Goal: Task Accomplishment & Management: Manage account settings

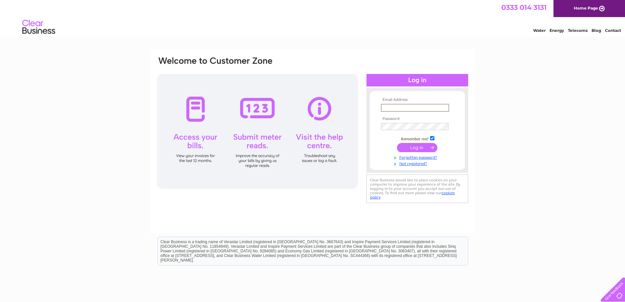
click at [387, 110] on input "text" at bounding box center [415, 108] width 68 height 8
type input "adnanhussian1988@hotmail.co.uk"
click at [401, 148] on input "submit" at bounding box center [417, 147] width 40 height 9
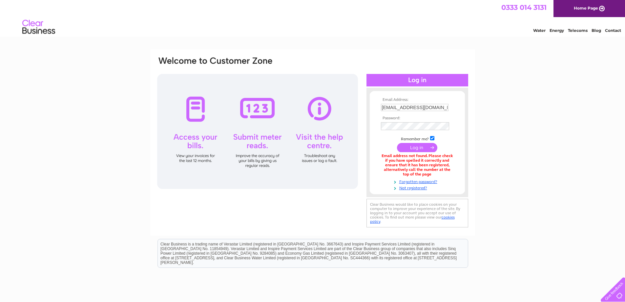
click at [399, 145] on input "submit" at bounding box center [417, 147] width 40 height 9
click at [408, 107] on input "adnanhussian1988@hotmail.co.uk" at bounding box center [415, 107] width 68 height 7
type input "adnanhussain1988@hotmail.co.uk"
click at [402, 149] on input "submit" at bounding box center [417, 147] width 40 height 9
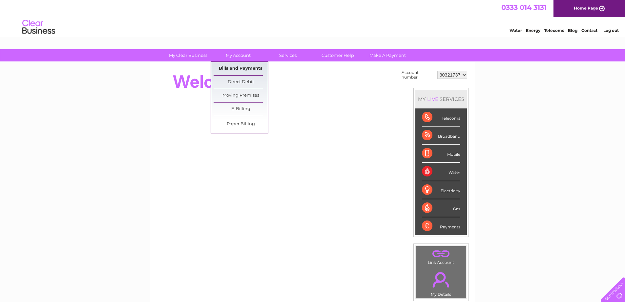
click at [239, 66] on link "Bills and Payments" at bounding box center [241, 68] width 54 height 13
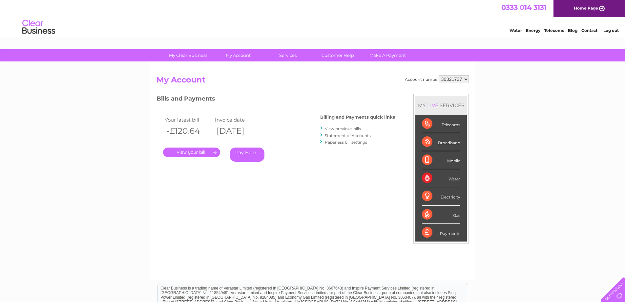
click at [200, 151] on link "." at bounding box center [191, 152] width 57 height 10
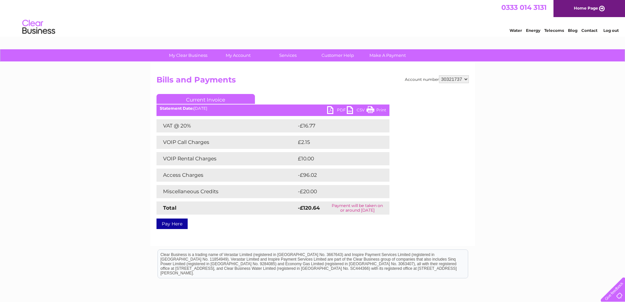
click at [327, 110] on div "Statement Date: 09/10/2025" at bounding box center [273, 108] width 233 height 5
click at [335, 110] on link "PDF" at bounding box center [337, 111] width 20 height 10
click at [608, 33] on li "Log out" at bounding box center [612, 30] width 20 height 8
click at [608, 30] on link "Log out" at bounding box center [611, 30] width 15 height 5
